Goal: Go to known website: Access a specific website the user already knows

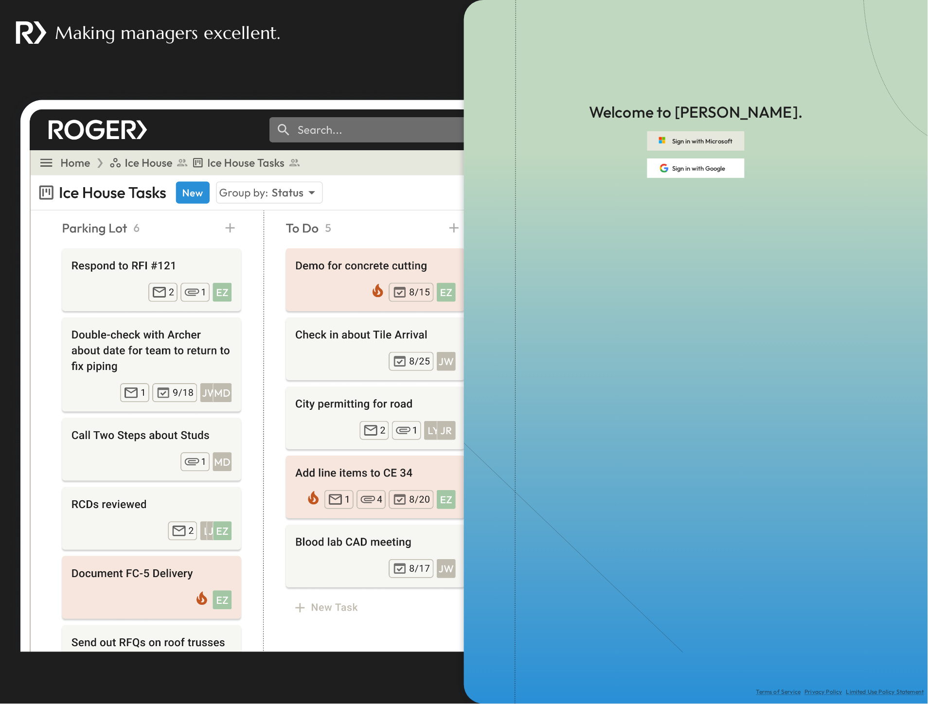
click at [689, 145] on button "Sign in with Microsoft" at bounding box center [696, 140] width 97 height 19
